Goal: Task Accomplishment & Management: Manage account settings

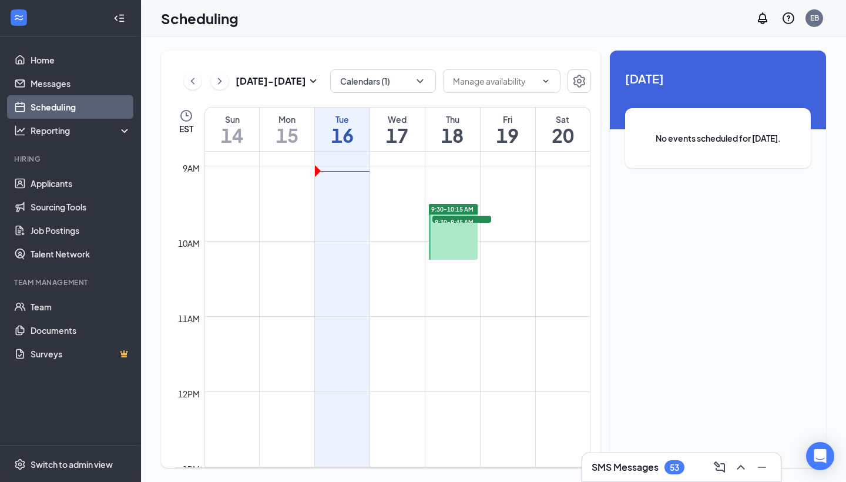
scroll to position [631, 0]
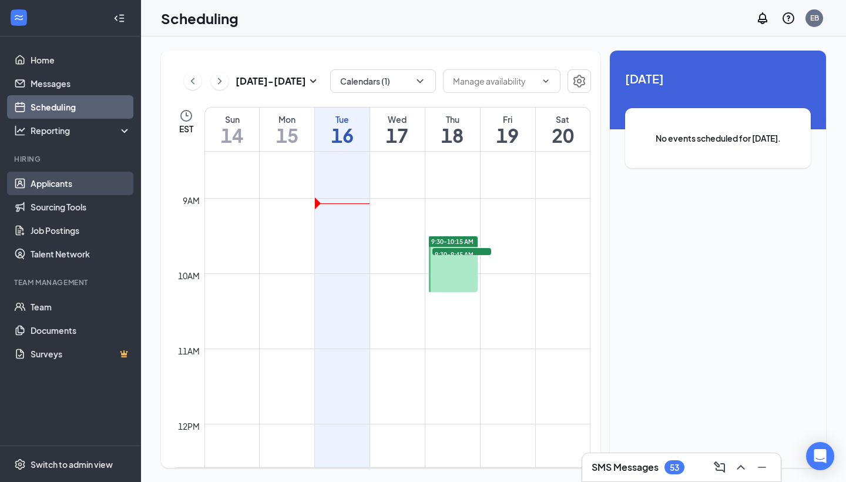
click at [53, 183] on link "Applicants" at bounding box center [81, 184] width 100 height 24
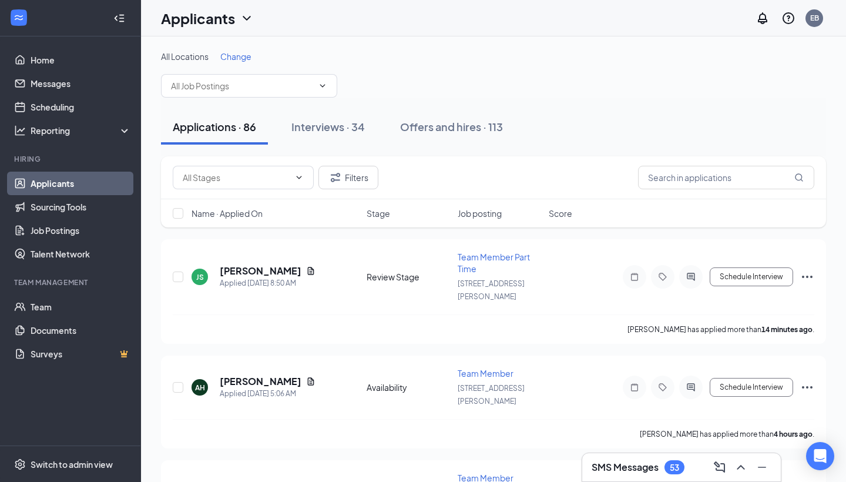
click at [470, 216] on span "Job posting" at bounding box center [480, 213] width 44 height 12
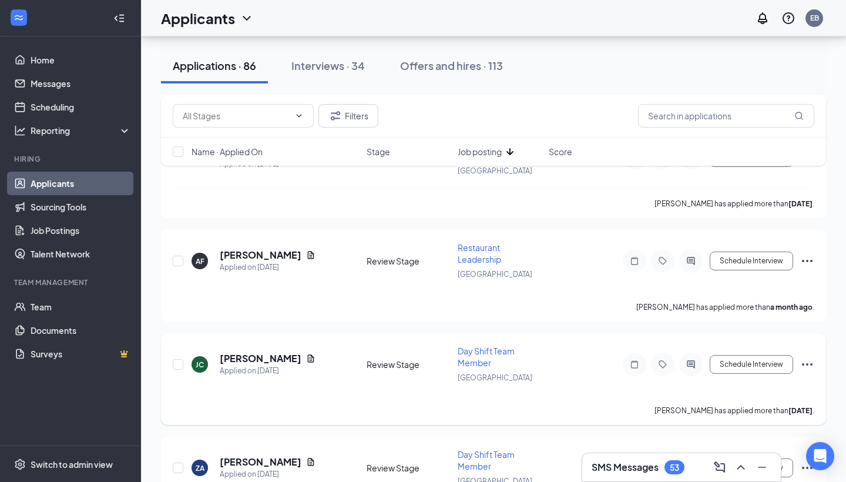
scroll to position [2512, 0]
click at [273, 352] on h5 "[PERSON_NAME]" at bounding box center [261, 358] width 82 height 13
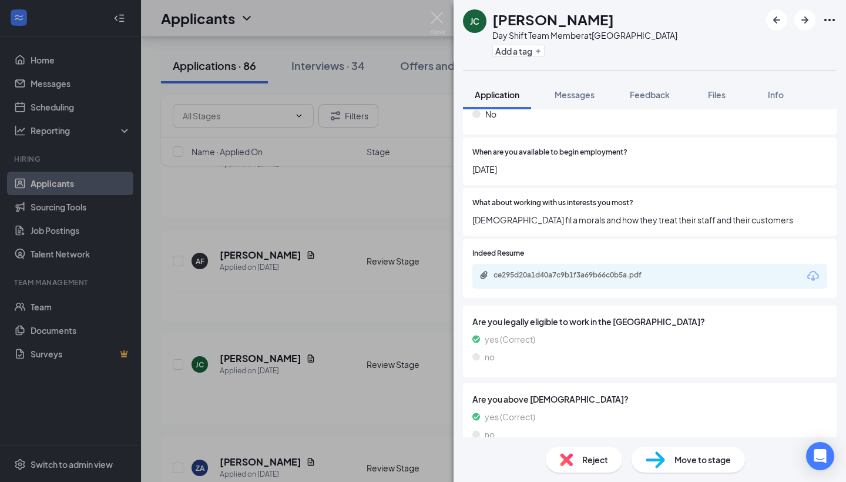
scroll to position [1112, 0]
click at [663, 462] on img at bounding box center [655, 459] width 19 height 17
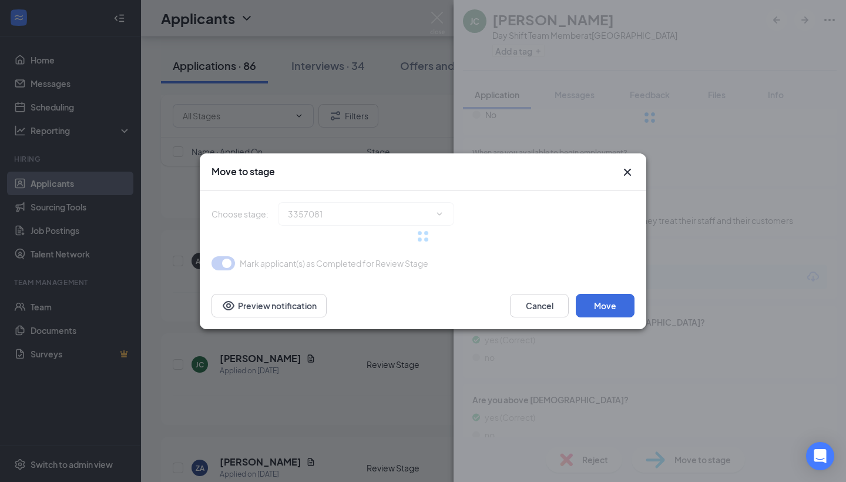
scroll to position [1108, 0]
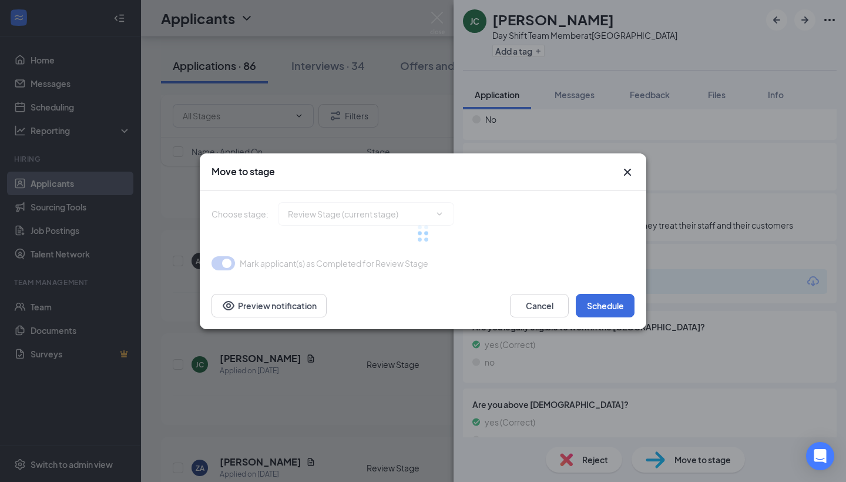
type input "Phone Screening (next stage)"
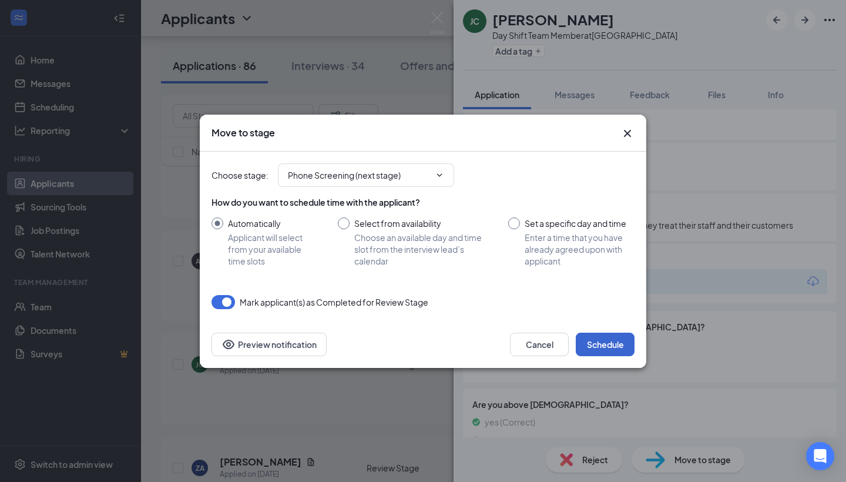
click at [609, 340] on button "Schedule" at bounding box center [605, 345] width 59 height 24
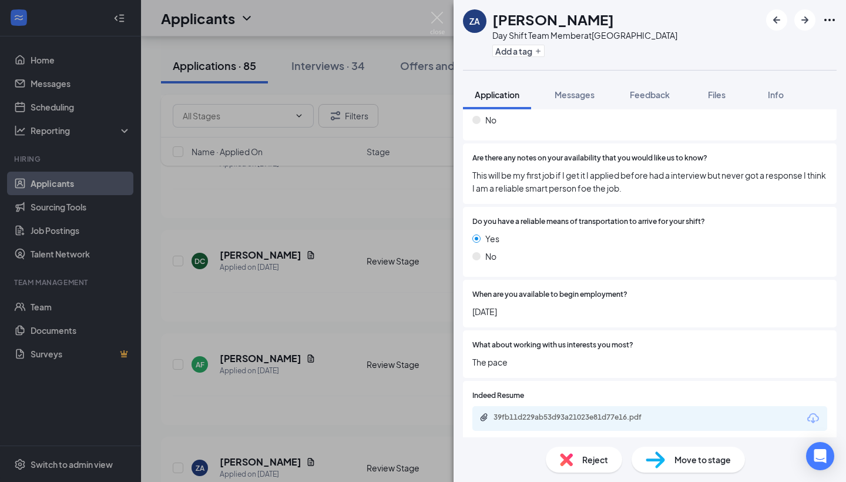
scroll to position [962, 0]
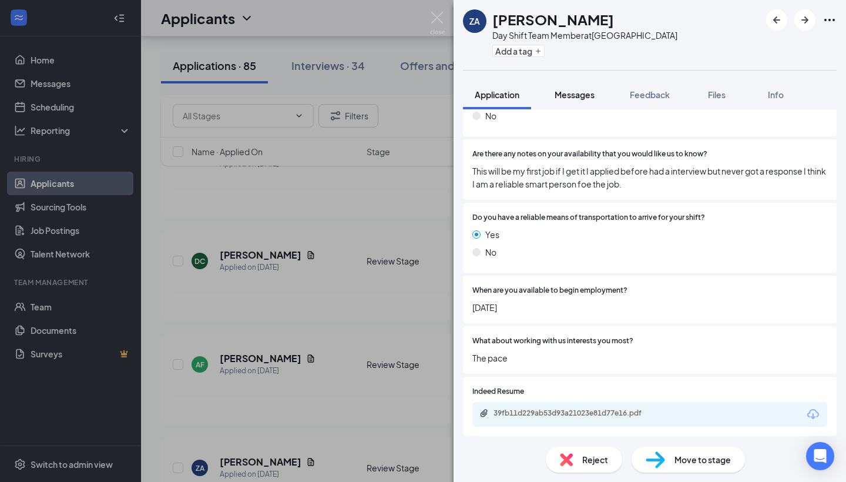
click at [575, 98] on span "Messages" at bounding box center [575, 94] width 40 height 11
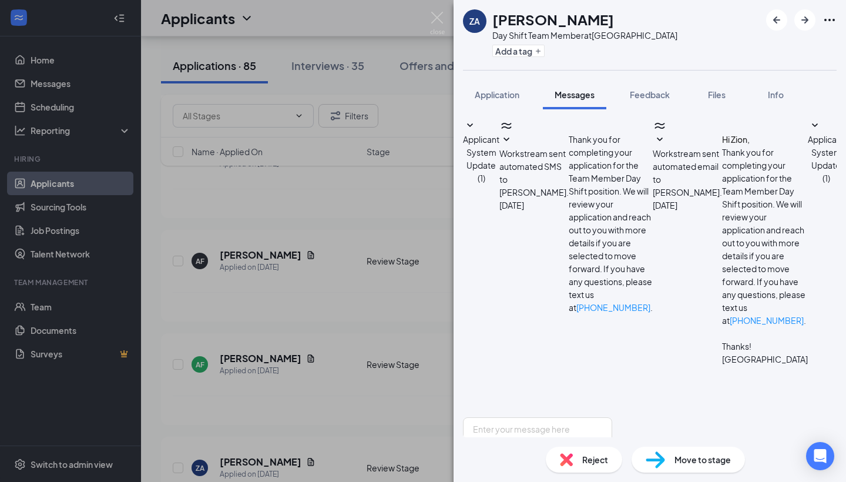
scroll to position [589, 0]
click at [483, 92] on span "Application" at bounding box center [497, 94] width 45 height 11
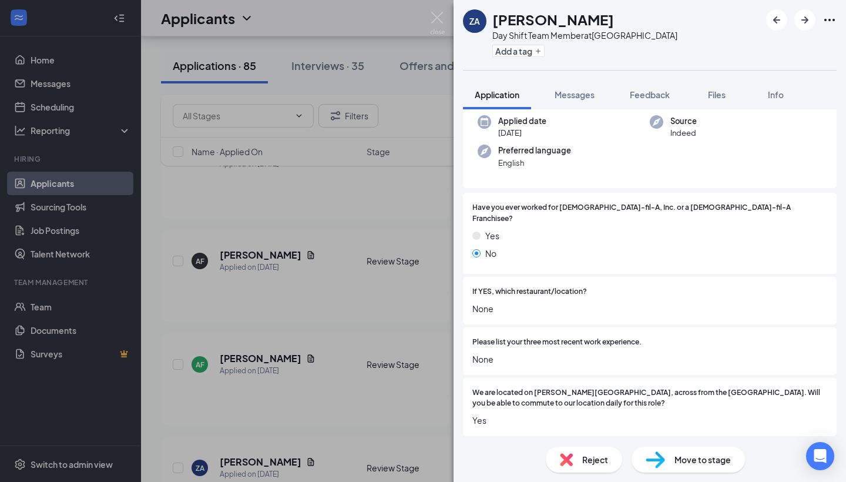
scroll to position [90, 0]
click at [565, 457] on img at bounding box center [566, 459] width 13 height 13
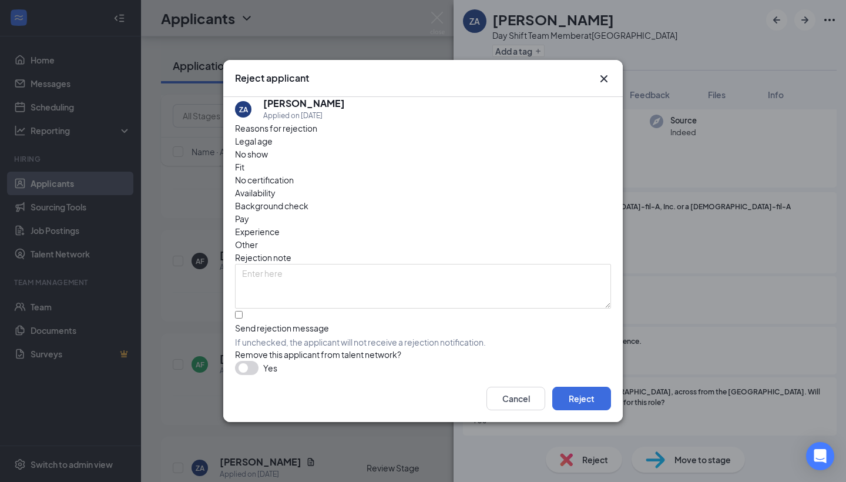
click at [606, 75] on icon "Cross" at bounding box center [604, 79] width 14 height 14
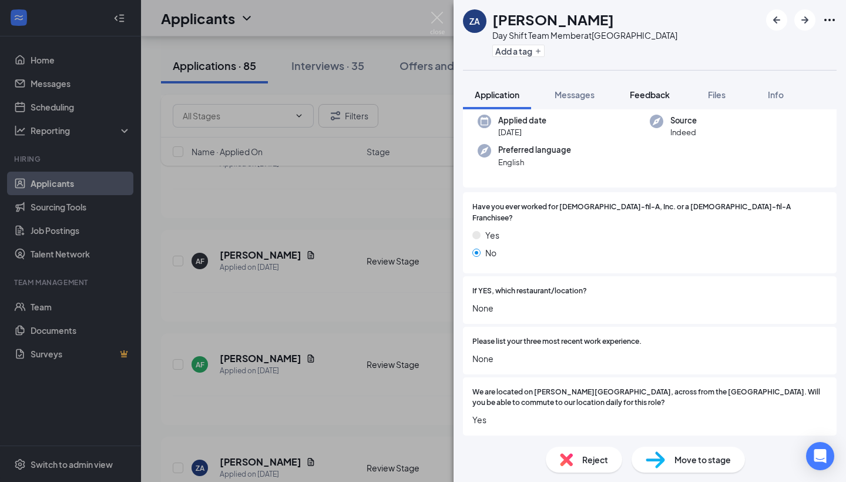
click at [642, 95] on span "Feedback" at bounding box center [650, 94] width 40 height 11
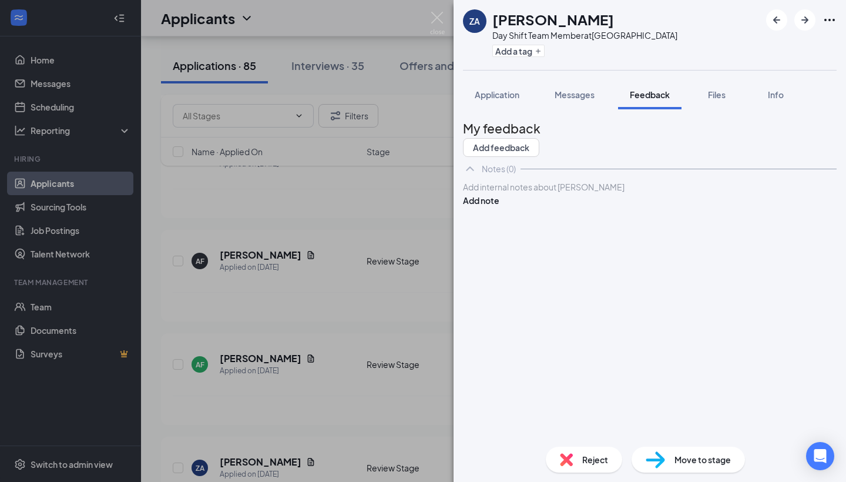
click at [516, 193] on div at bounding box center [650, 187] width 373 height 12
click at [499, 207] on button "Add note" at bounding box center [481, 200] width 36 height 13
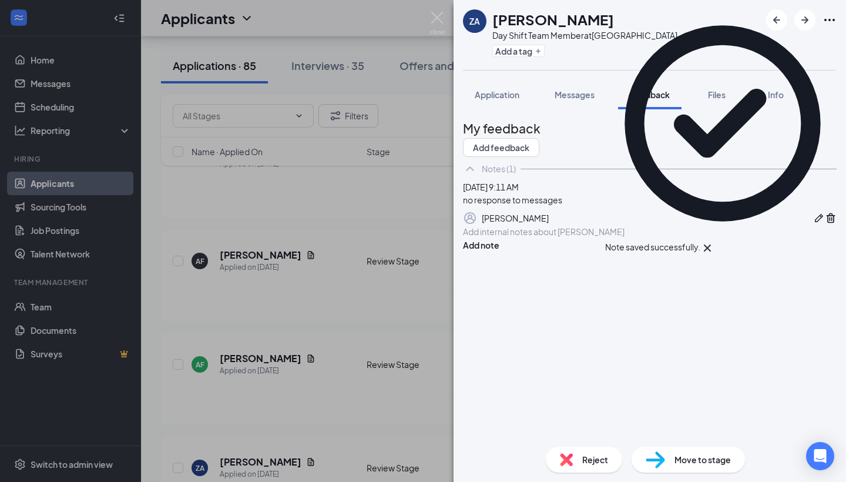
click at [589, 454] on span "Reject" at bounding box center [595, 459] width 26 height 13
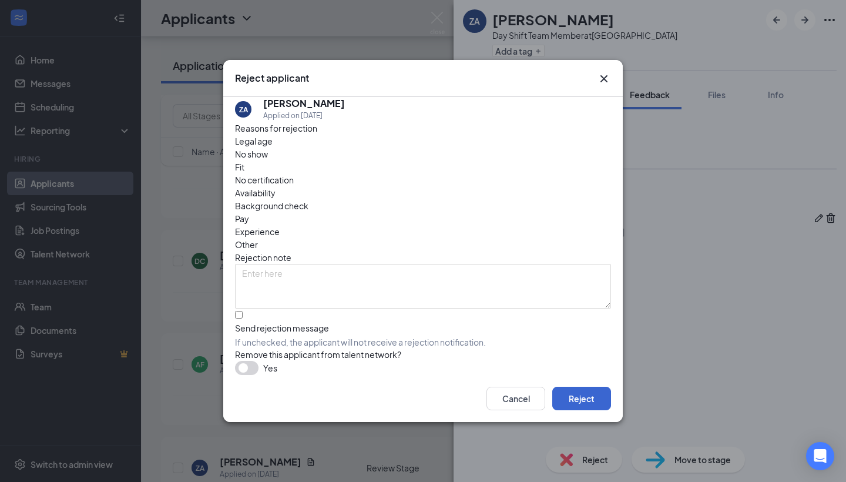
click at [602, 405] on button "Reject" at bounding box center [581, 399] width 59 height 24
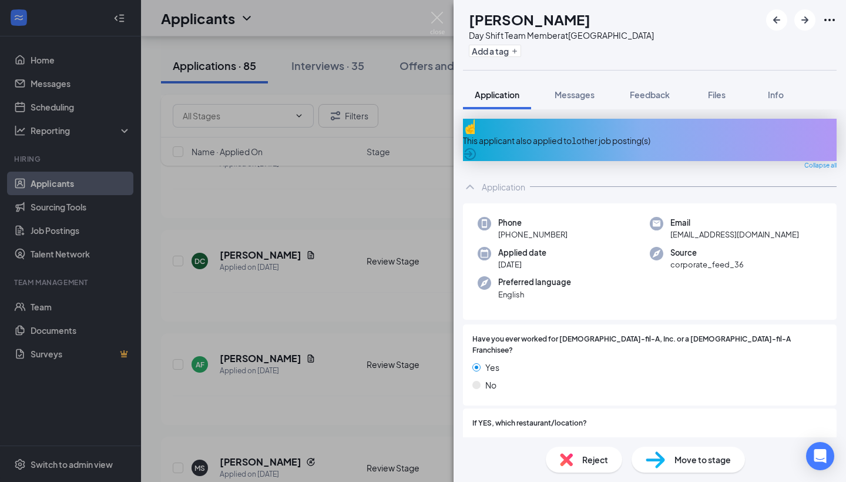
click at [613, 135] on div "This applicant also applied to 1 other job posting(s)" at bounding box center [650, 140] width 374 height 13
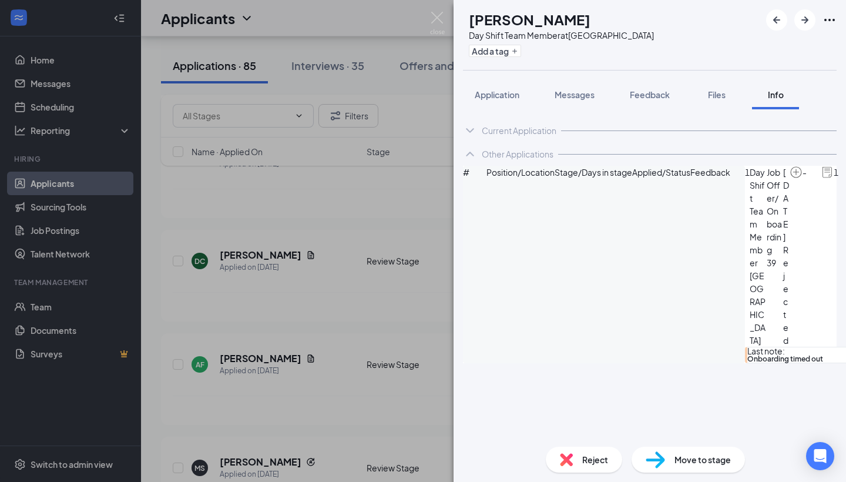
click at [569, 460] on img at bounding box center [566, 459] width 13 height 13
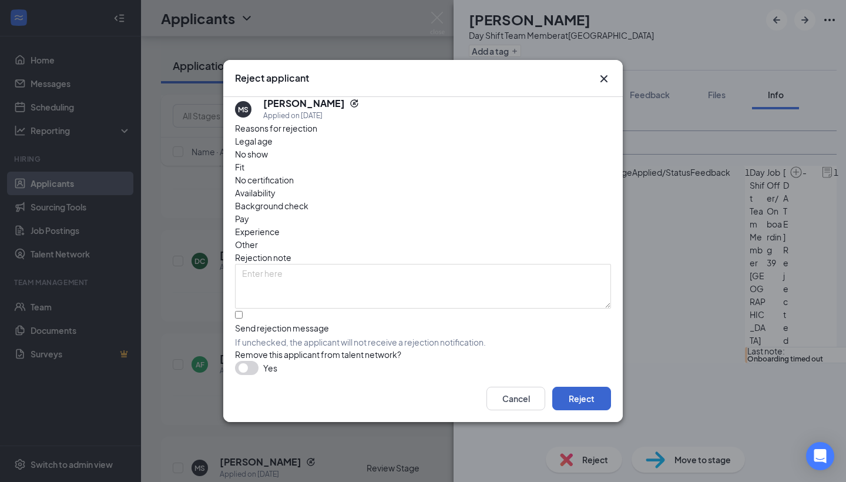
click at [562, 406] on button "Reject" at bounding box center [581, 399] width 59 height 24
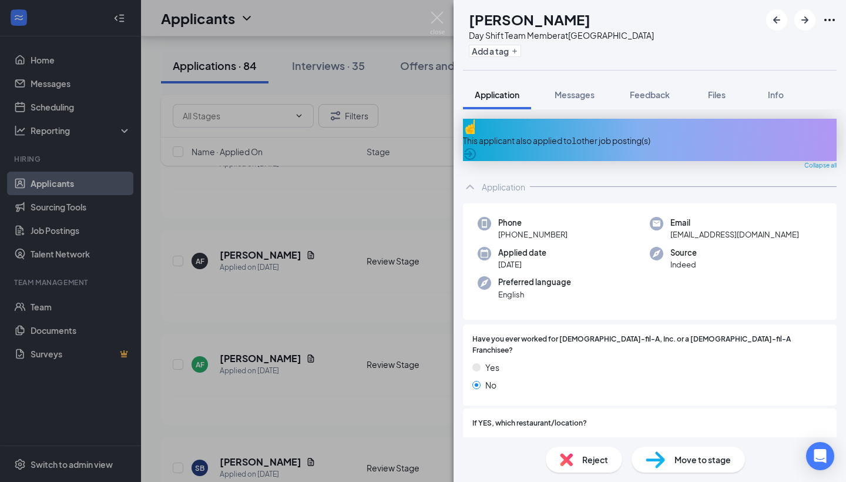
click at [546, 134] on div "This applicant also applied to 1 other job posting(s)" at bounding box center [650, 140] width 374 height 13
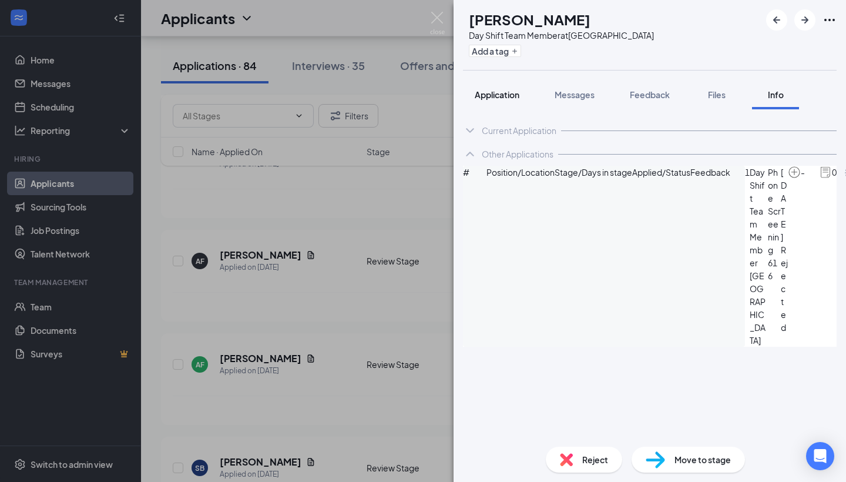
click at [500, 95] on span "Application" at bounding box center [497, 94] width 45 height 11
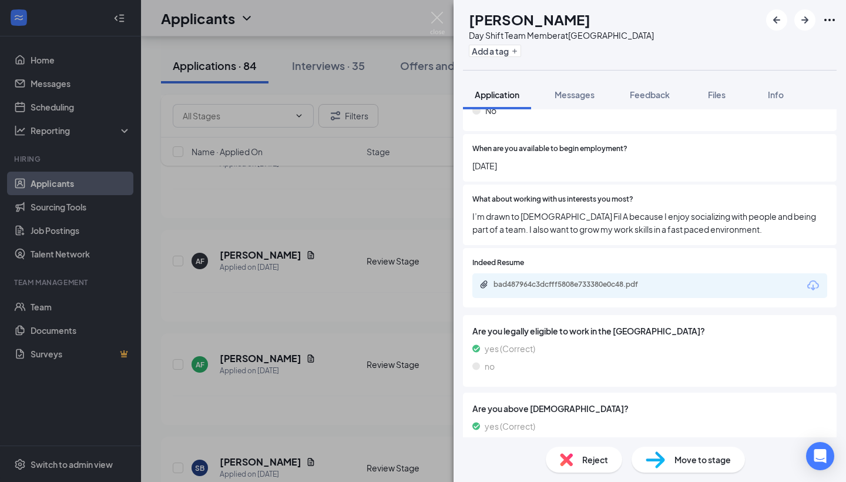
scroll to position [1132, 0]
click at [575, 464] on div "Reject" at bounding box center [584, 460] width 76 height 26
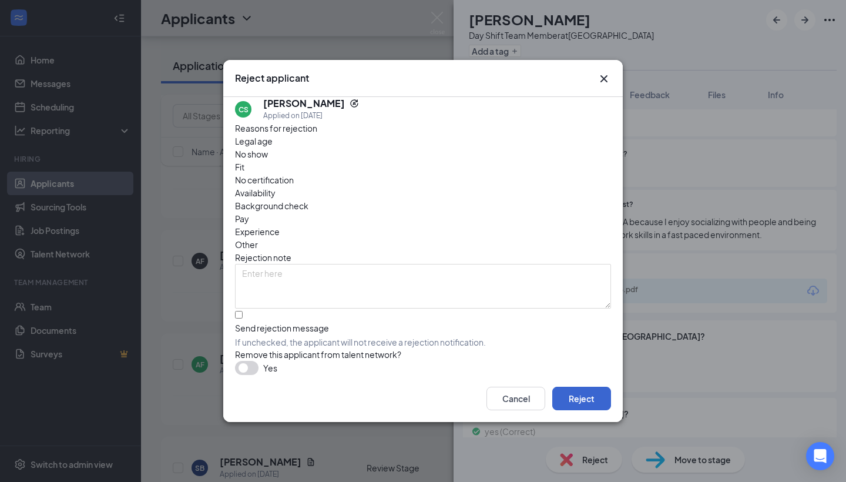
click at [593, 408] on button "Reject" at bounding box center [581, 399] width 59 height 24
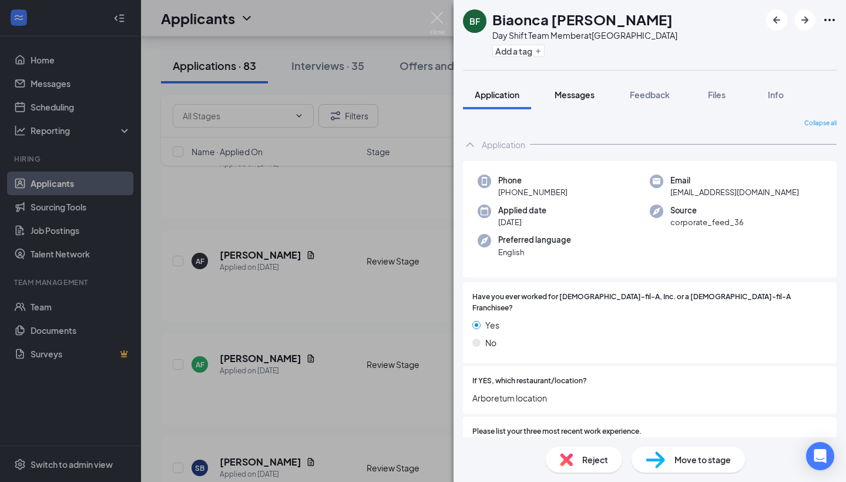
click at [567, 98] on span "Messages" at bounding box center [575, 94] width 40 height 11
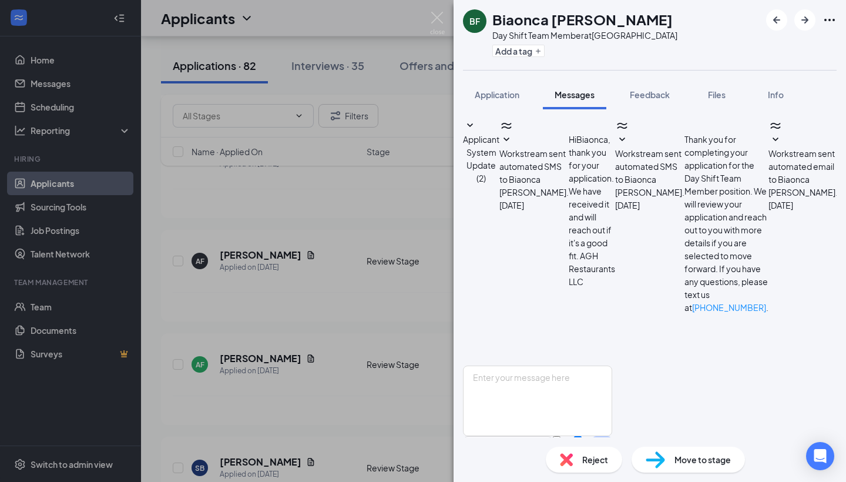
scroll to position [2, 0]
click at [496, 96] on span "Application" at bounding box center [497, 94] width 45 height 11
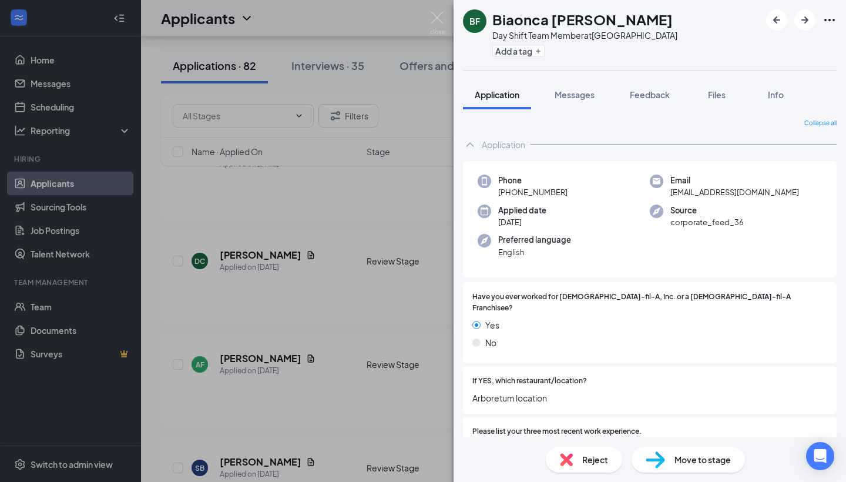
click at [668, 460] on div "Move to stage" at bounding box center [688, 460] width 113 height 26
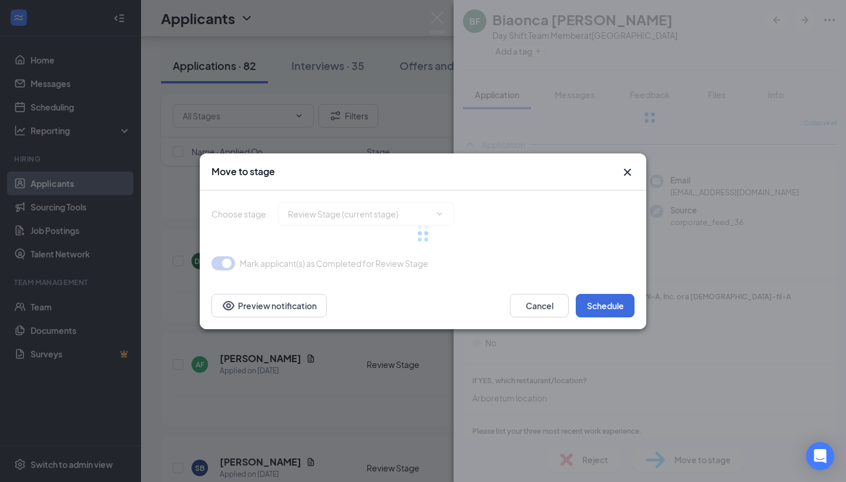
type input "Phone Screening (next stage)"
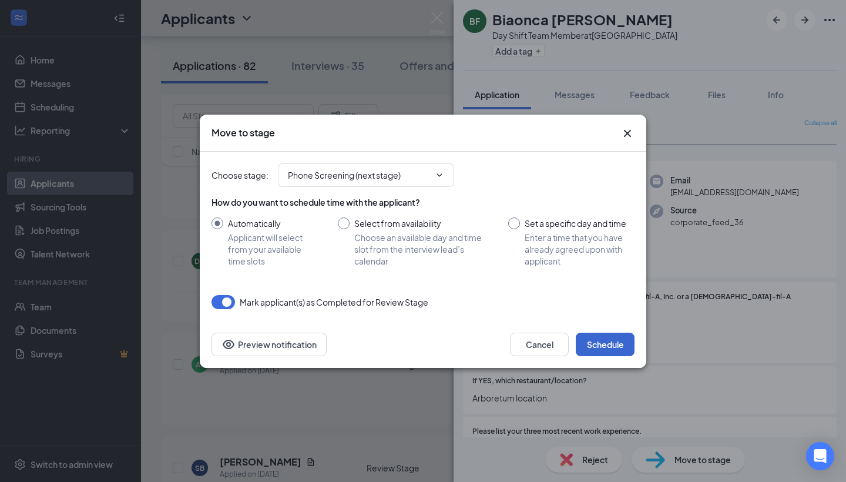
click at [616, 337] on button "Schedule" at bounding box center [605, 345] width 59 height 24
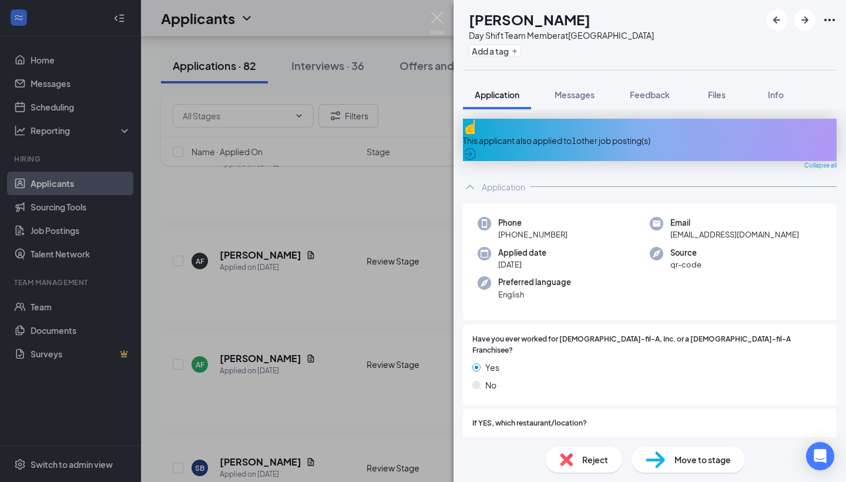
click at [572, 141] on div "This applicant also applied to 1 other job posting(s)" at bounding box center [650, 140] width 374 height 42
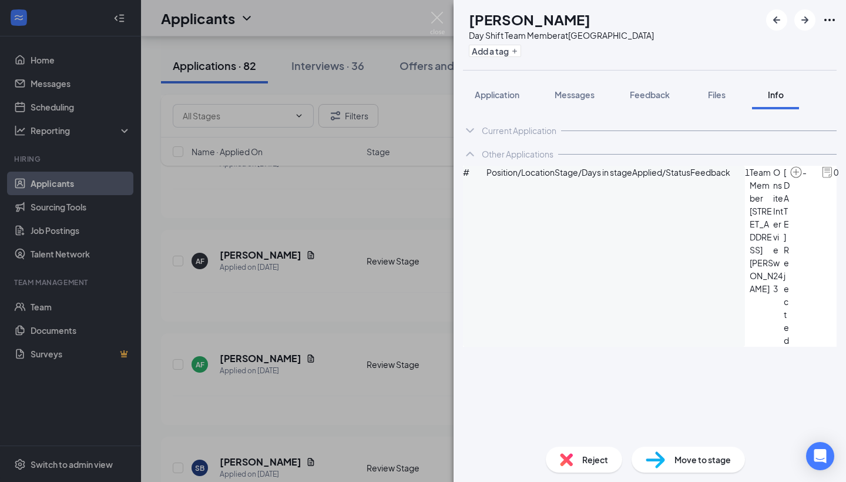
click at [561, 465] on img at bounding box center [566, 459] width 13 height 13
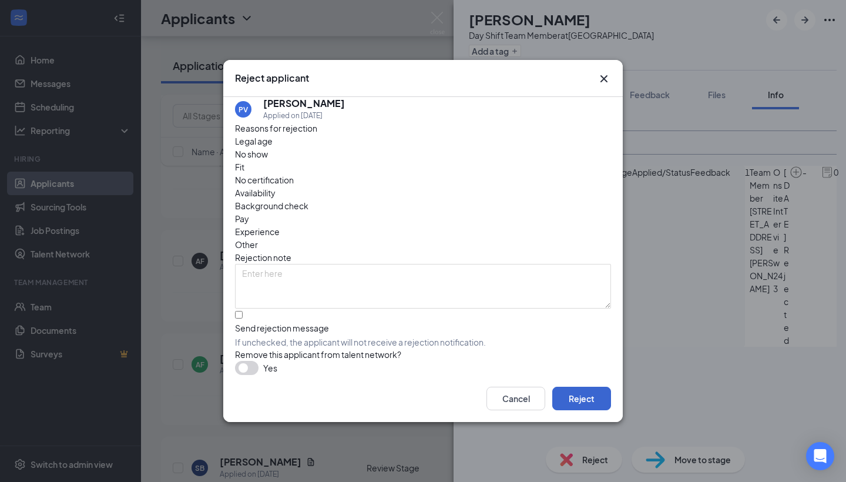
click at [573, 406] on button "Reject" at bounding box center [581, 399] width 59 height 24
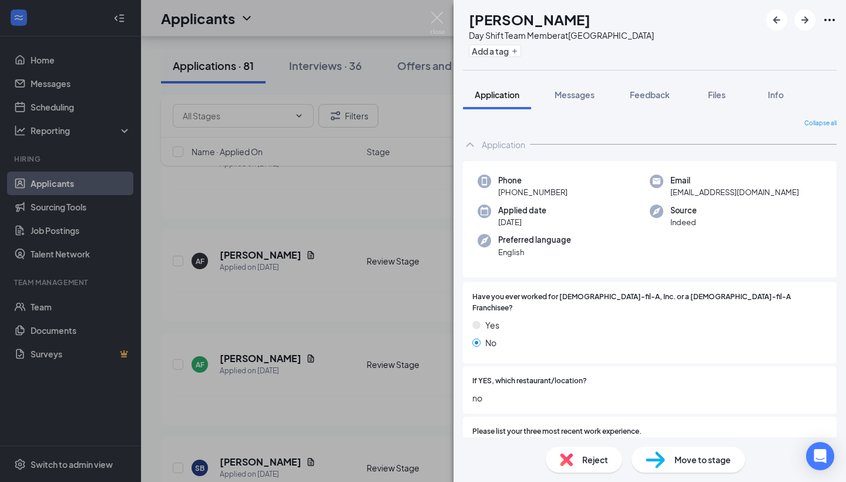
click at [659, 460] on img at bounding box center [655, 459] width 19 height 17
type input "Phone Screening (next stage)"
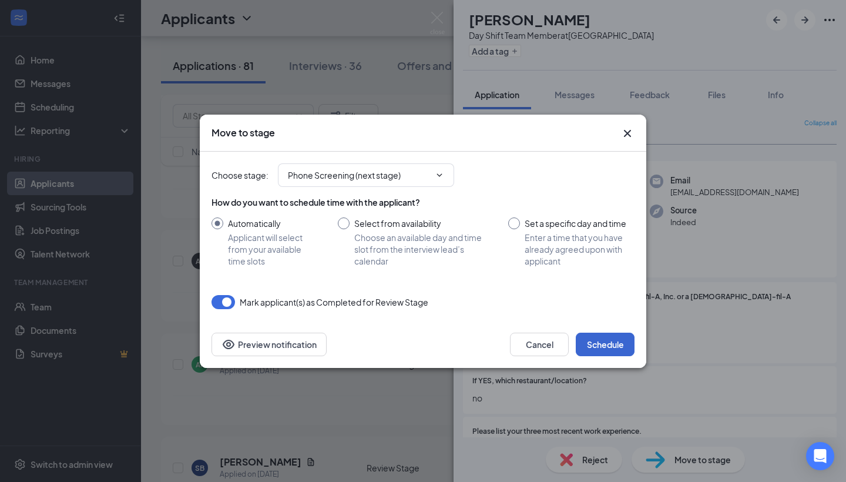
click at [619, 347] on button "Schedule" at bounding box center [605, 345] width 59 height 24
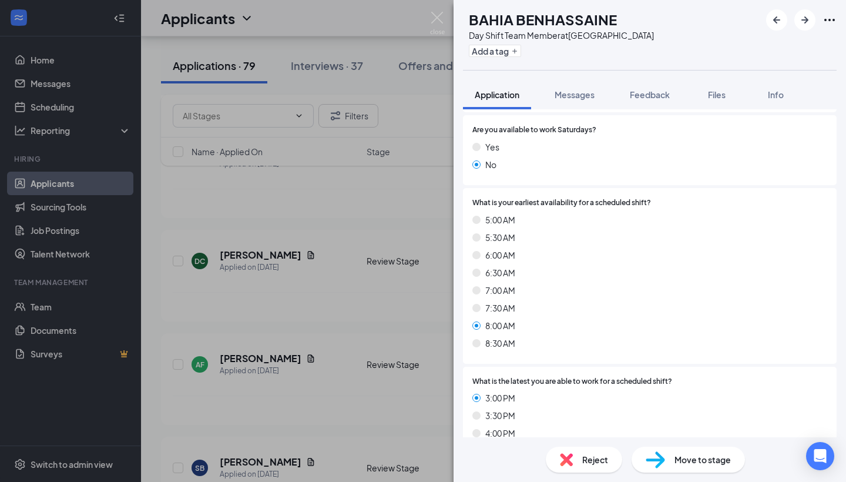
scroll to position [633, 0]
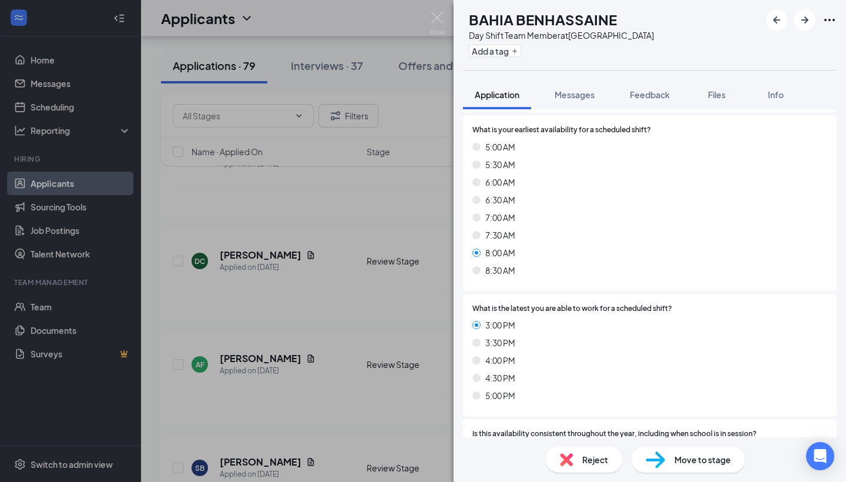
click at [572, 467] on div "Reject" at bounding box center [584, 460] width 76 height 26
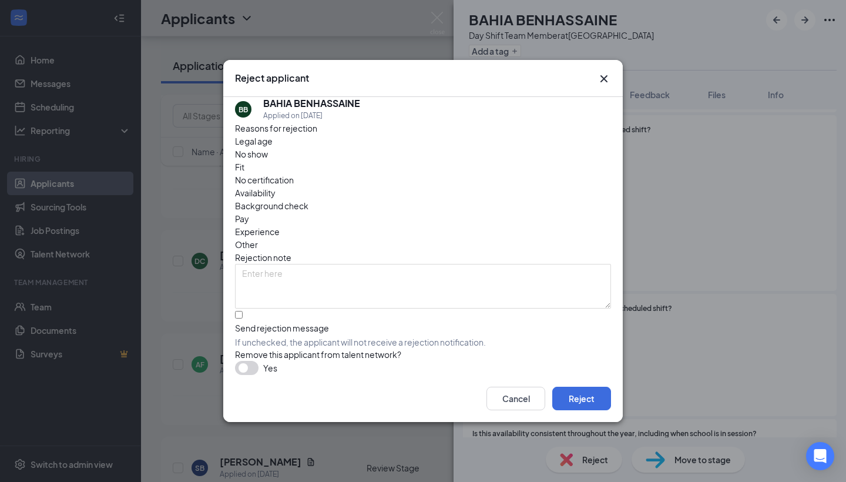
click at [276, 186] on span "Availability" at bounding box center [255, 192] width 41 height 13
click at [584, 397] on button "Reject" at bounding box center [581, 399] width 59 height 24
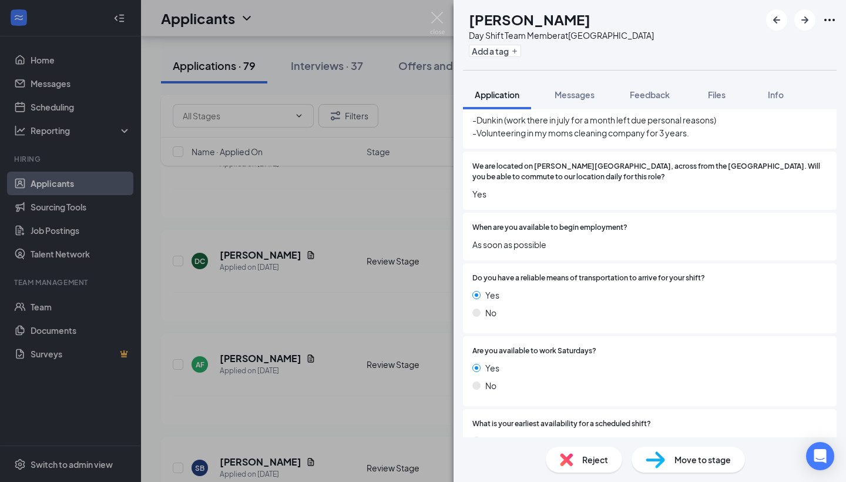
scroll to position [328, 0]
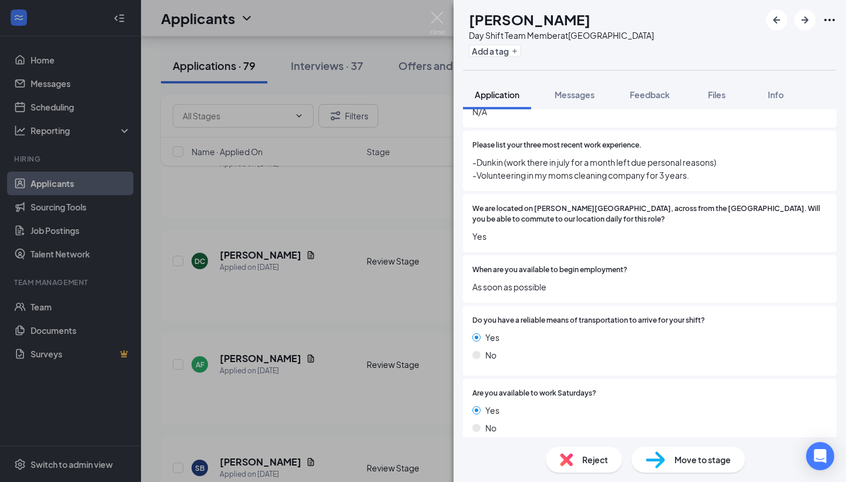
click at [577, 450] on div "Reject" at bounding box center [584, 460] width 76 height 26
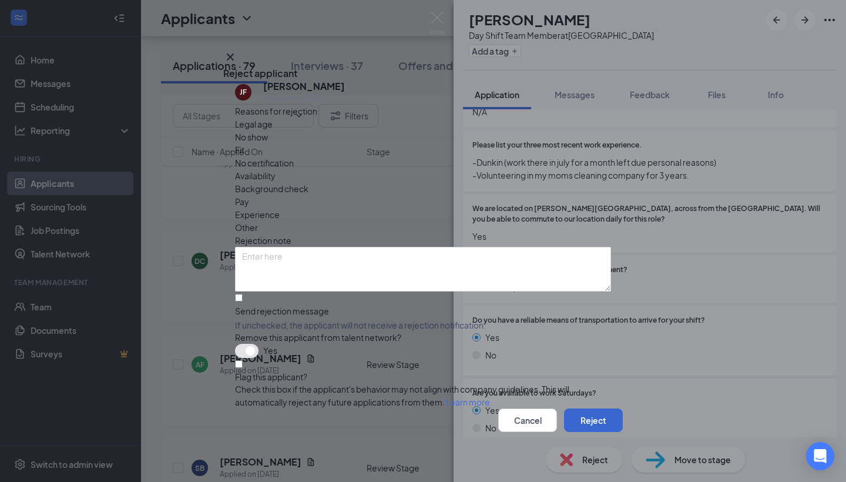
click at [581, 414] on button "Reject" at bounding box center [593, 420] width 59 height 24
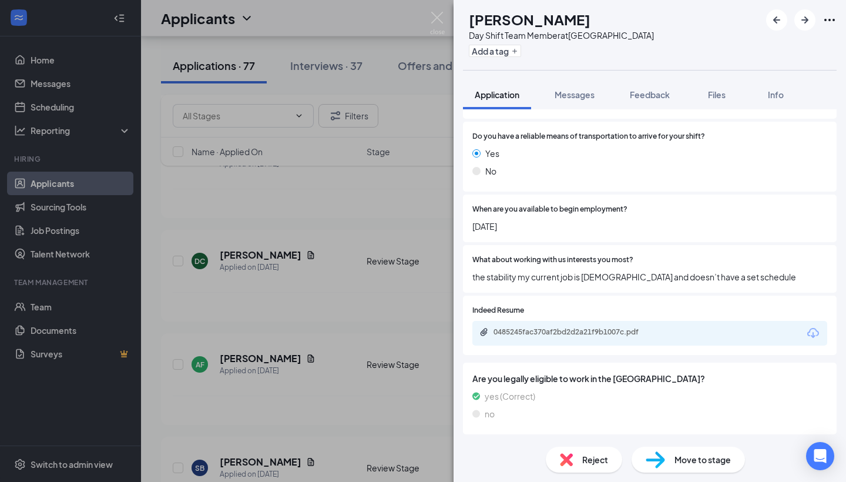
scroll to position [1047, 0]
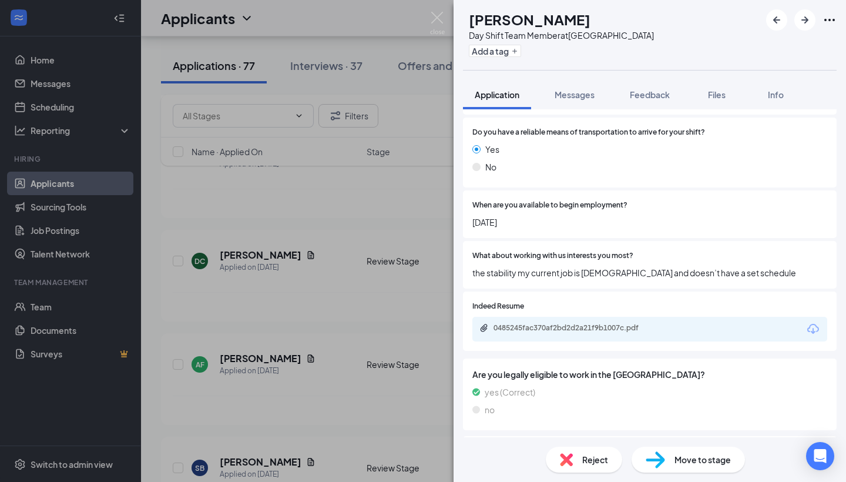
click at [568, 459] on img at bounding box center [566, 459] width 13 height 13
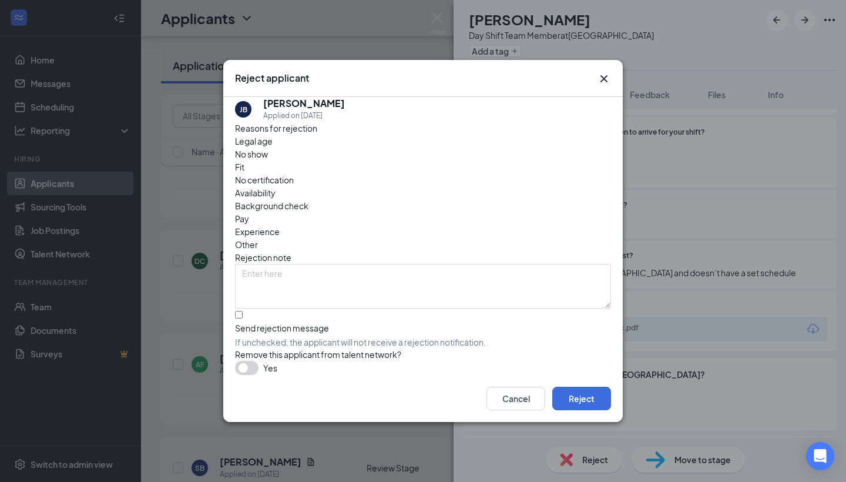
click at [276, 186] on span "Availability" at bounding box center [255, 192] width 41 height 13
click at [584, 400] on button "Reject" at bounding box center [581, 399] width 59 height 24
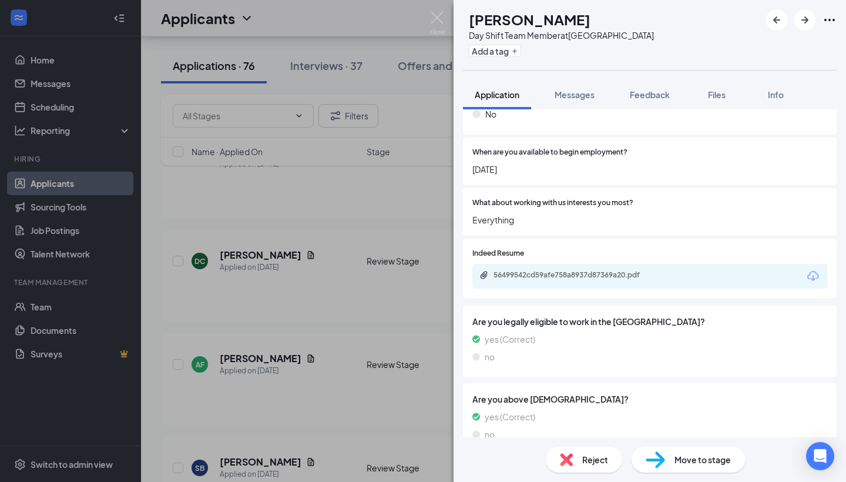
scroll to position [1087, 0]
click at [667, 455] on div "Move to stage" at bounding box center [688, 460] width 113 height 26
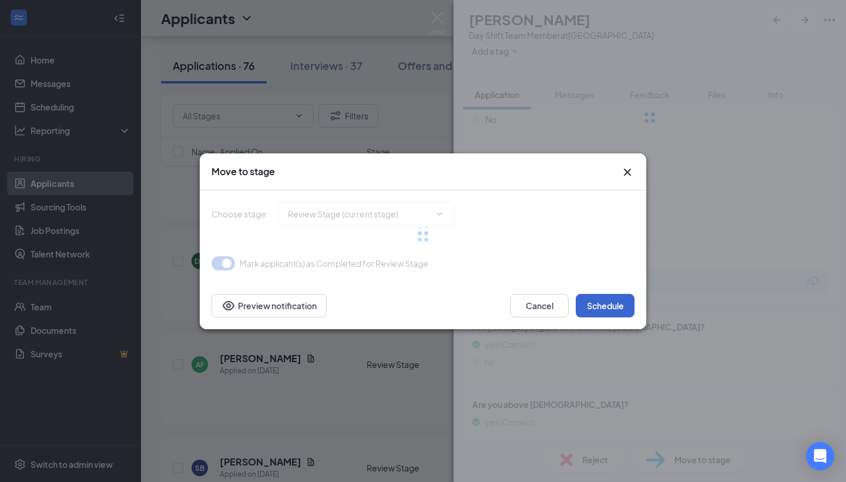
type input "Phone Screening (next stage)"
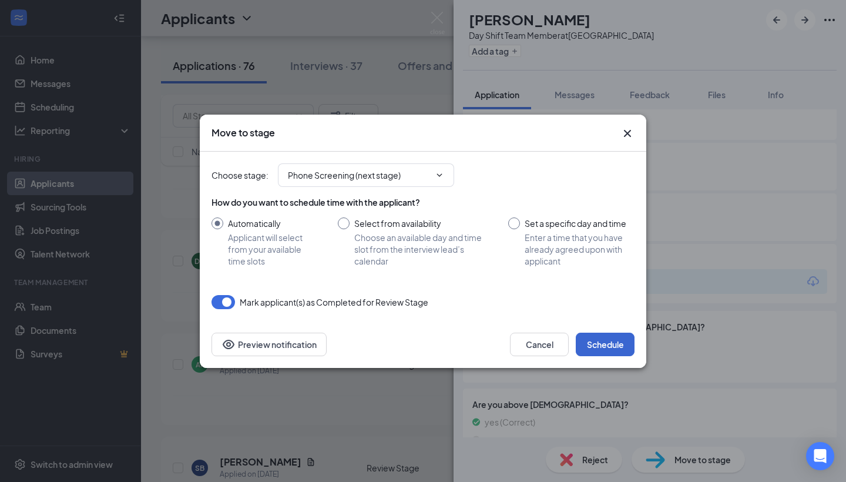
click at [604, 340] on button "Schedule" at bounding box center [605, 345] width 59 height 24
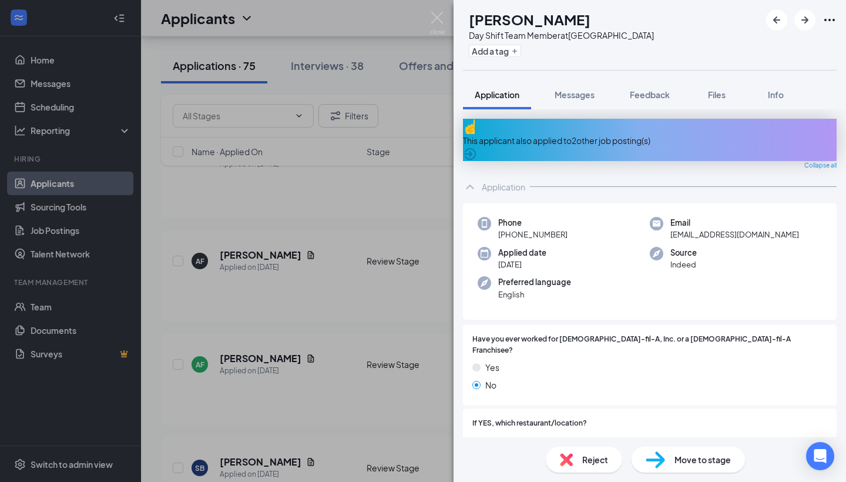
click at [562, 135] on div "This applicant also applied to 2 other job posting(s)" at bounding box center [650, 140] width 374 height 13
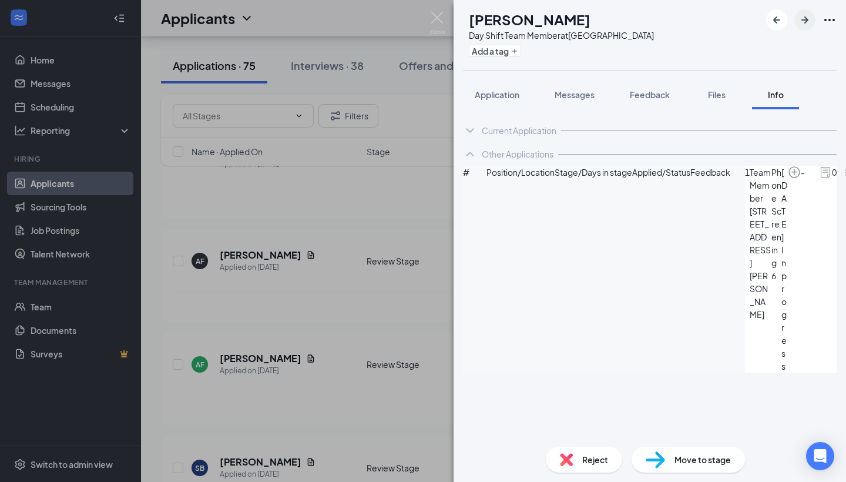
click at [803, 22] on icon "ArrowRight" at bounding box center [805, 20] width 14 height 14
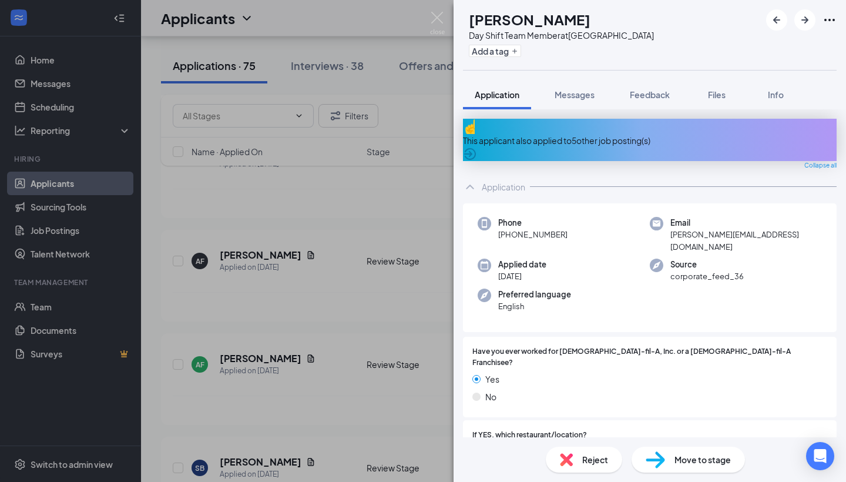
click at [595, 134] on div "This applicant also applied to 5 other job posting(s)" at bounding box center [650, 140] width 374 height 13
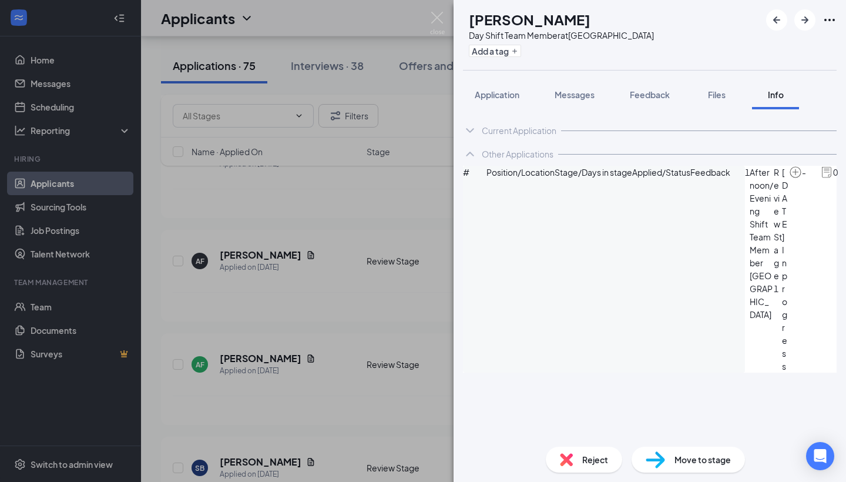
scroll to position [30, 0]
click at [566, 468] on div "Reject" at bounding box center [584, 460] width 76 height 26
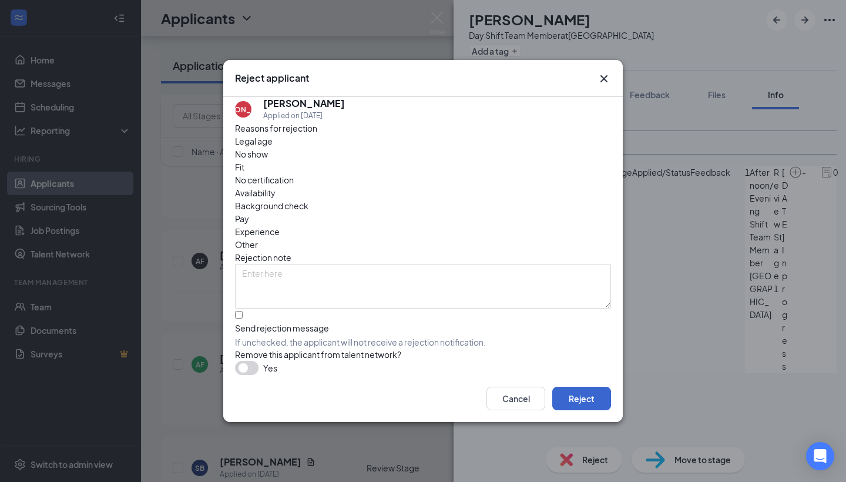
click at [575, 405] on button "Reject" at bounding box center [581, 399] width 59 height 24
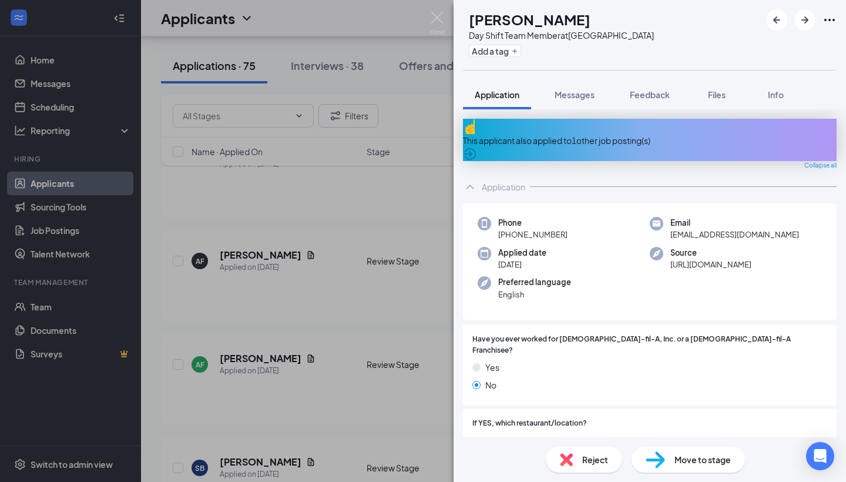
click at [576, 135] on div "This applicant also applied to 1 other job posting(s)" at bounding box center [650, 140] width 374 height 13
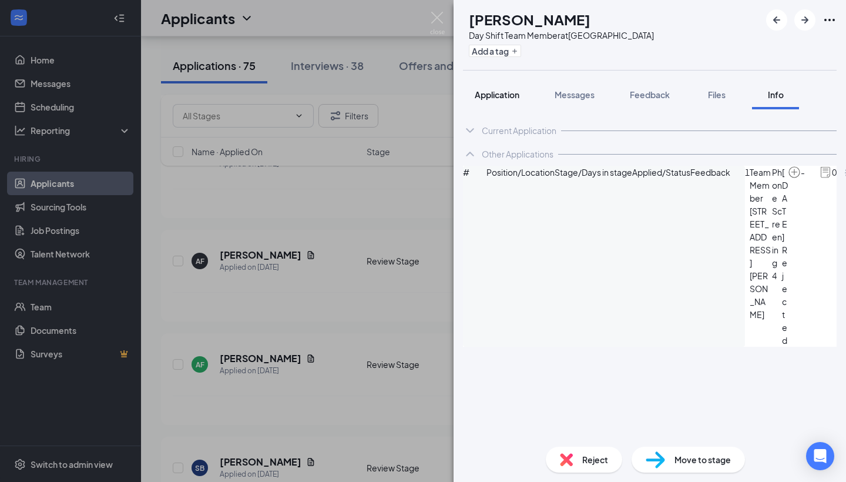
click at [499, 93] on span "Application" at bounding box center [497, 94] width 45 height 11
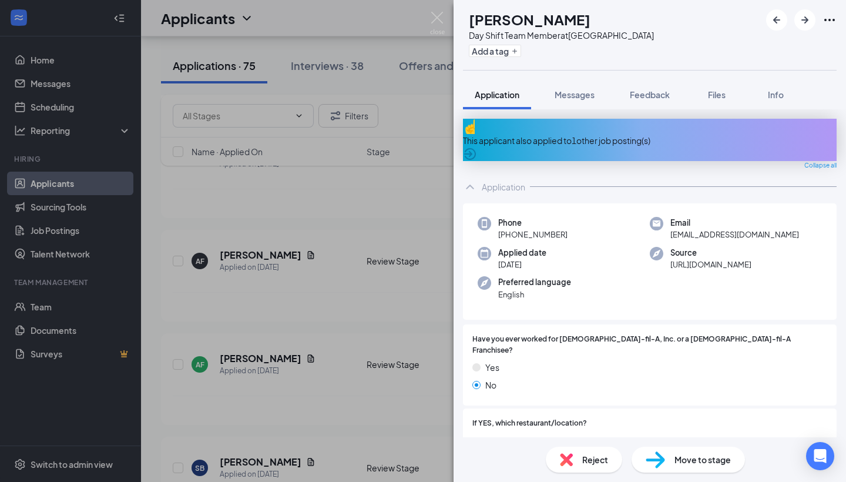
click at [594, 135] on div "This applicant also applied to 1 other job posting(s)" at bounding box center [650, 140] width 374 height 13
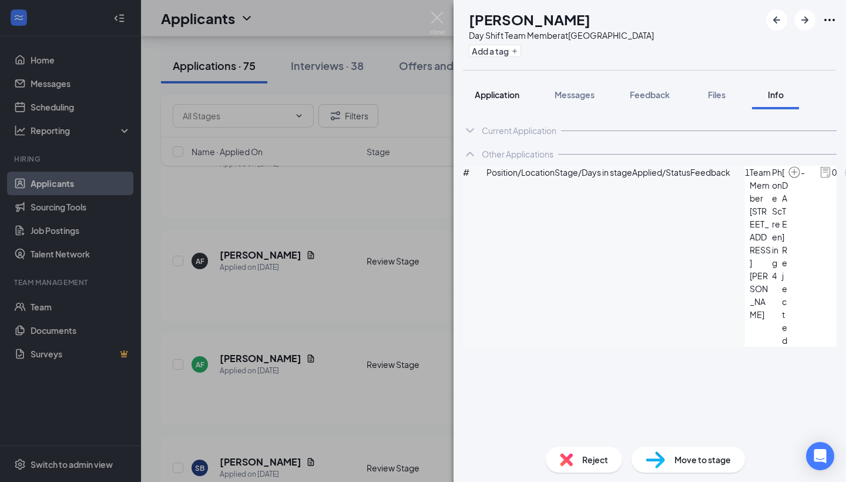
click at [497, 94] on span "Application" at bounding box center [497, 94] width 45 height 11
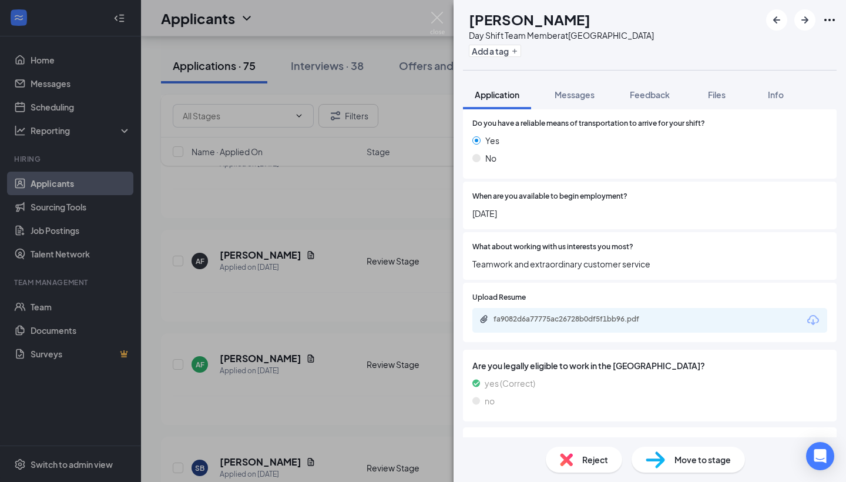
scroll to position [1087, 0]
click at [565, 86] on button "Messages" at bounding box center [574, 94] width 63 height 29
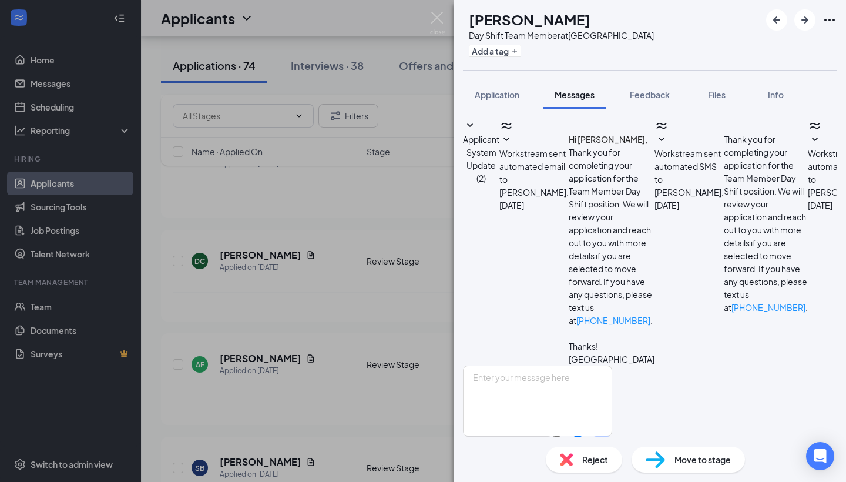
scroll to position [2, 0]
click at [678, 457] on span "Move to stage" at bounding box center [703, 459] width 56 height 13
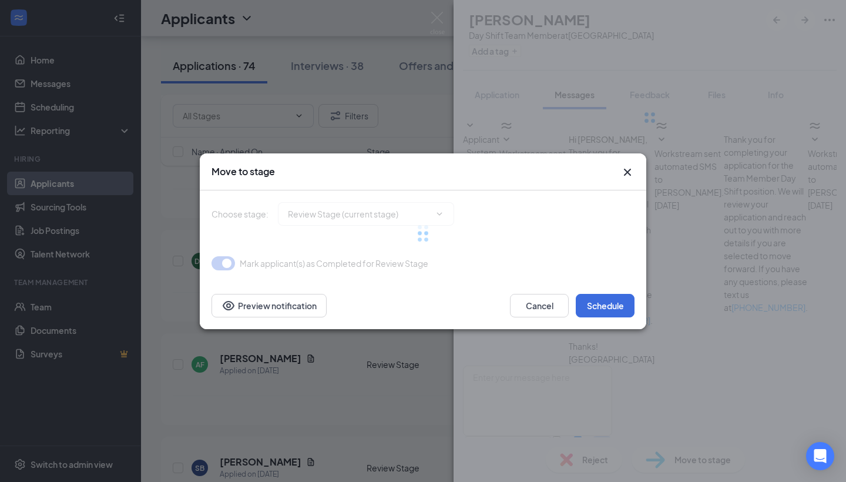
type input "Phone Screening (next stage)"
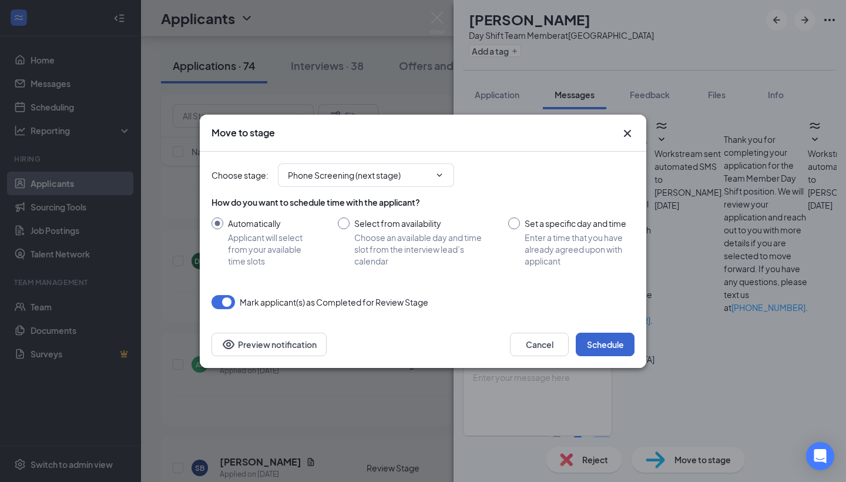
click at [590, 344] on button "Schedule" at bounding box center [605, 345] width 59 height 24
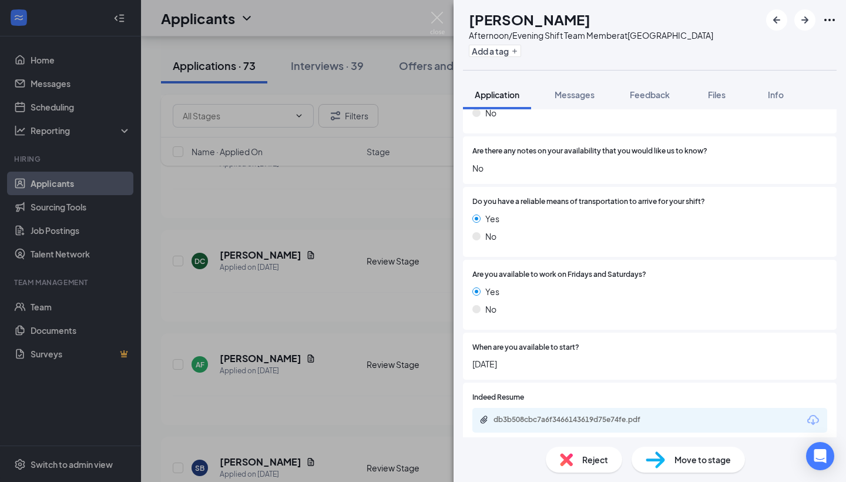
scroll to position [917, 0]
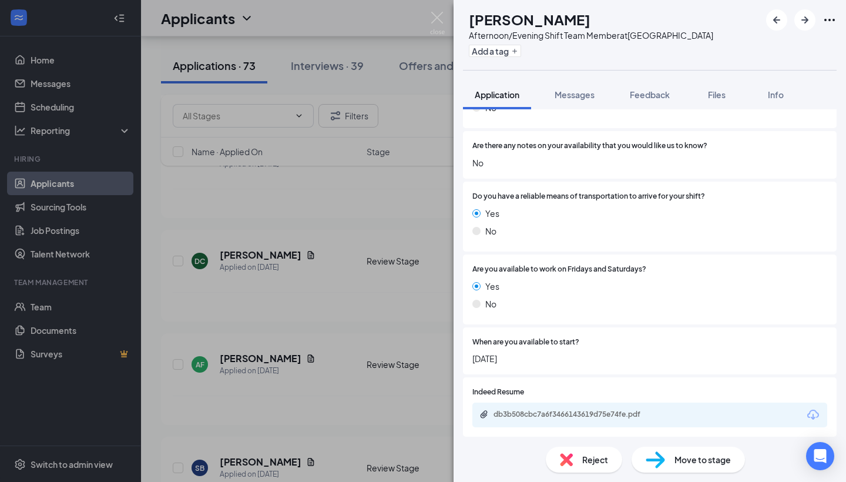
click at [648, 458] on img at bounding box center [655, 459] width 19 height 17
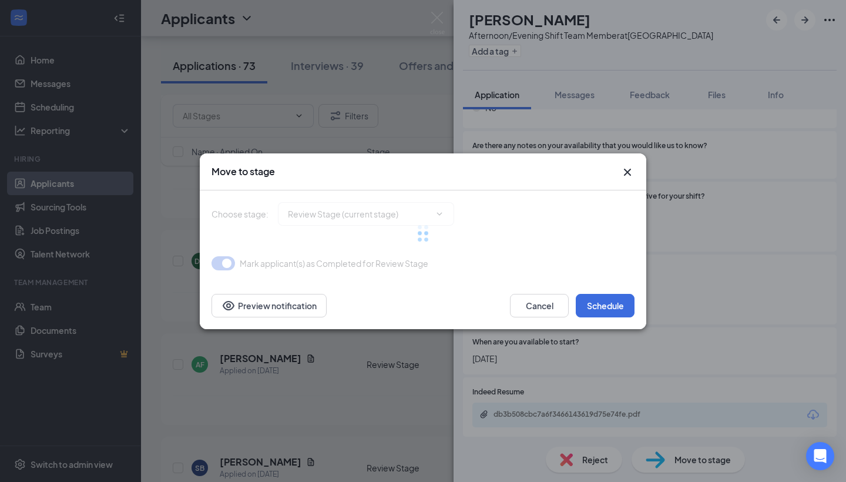
type input "Phone Screening (next stage)"
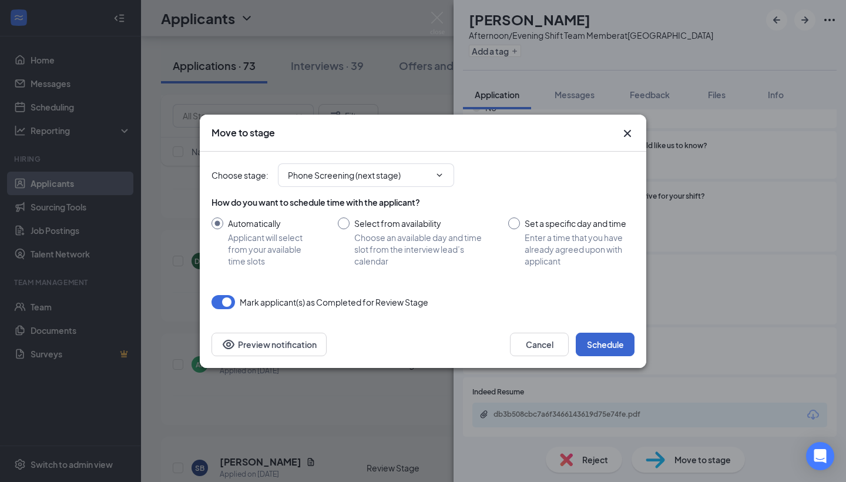
click at [601, 354] on button "Schedule" at bounding box center [605, 345] width 59 height 24
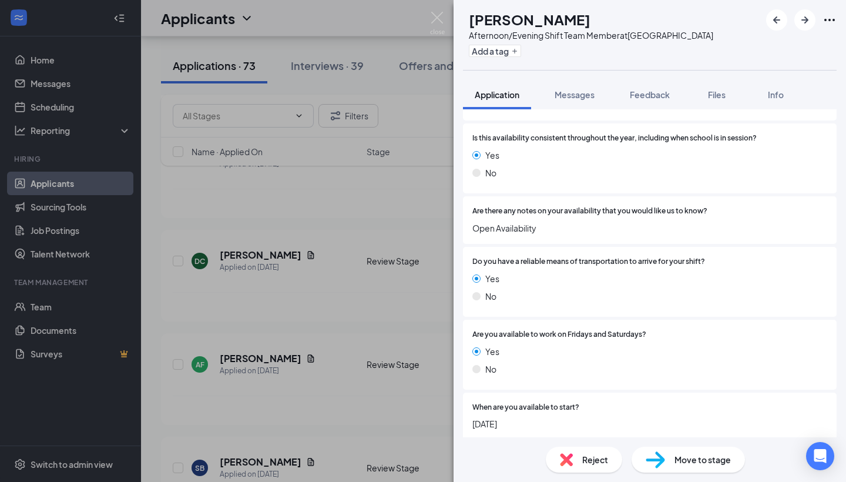
scroll to position [879, 0]
click at [663, 458] on img at bounding box center [655, 459] width 19 height 17
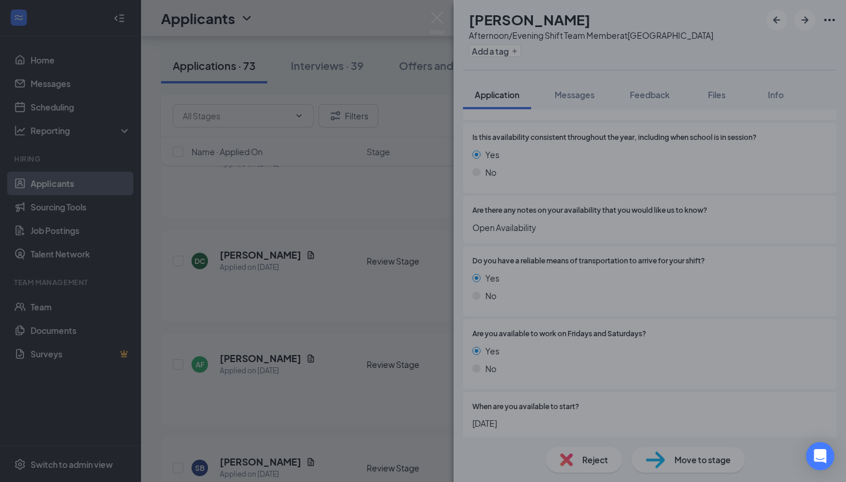
type input "Phone Screening (next stage)"
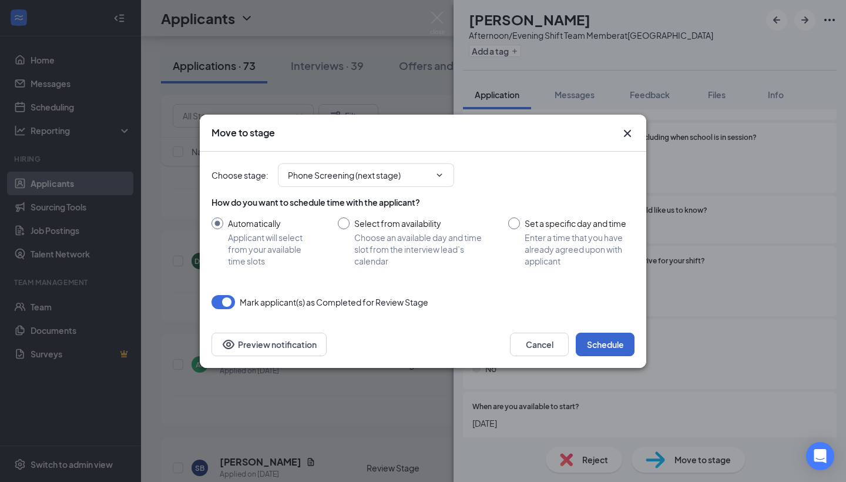
click at [600, 340] on button "Schedule" at bounding box center [605, 345] width 59 height 24
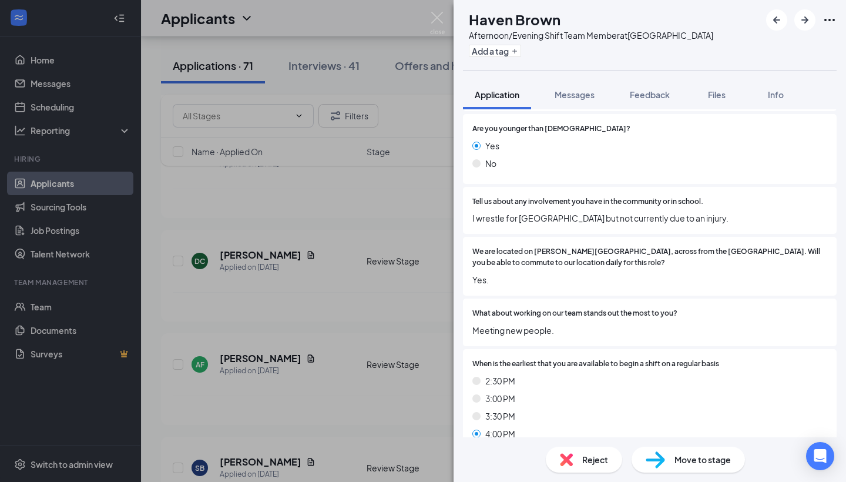
scroll to position [302, 0]
